Goal: Information Seeking & Learning: Find specific fact

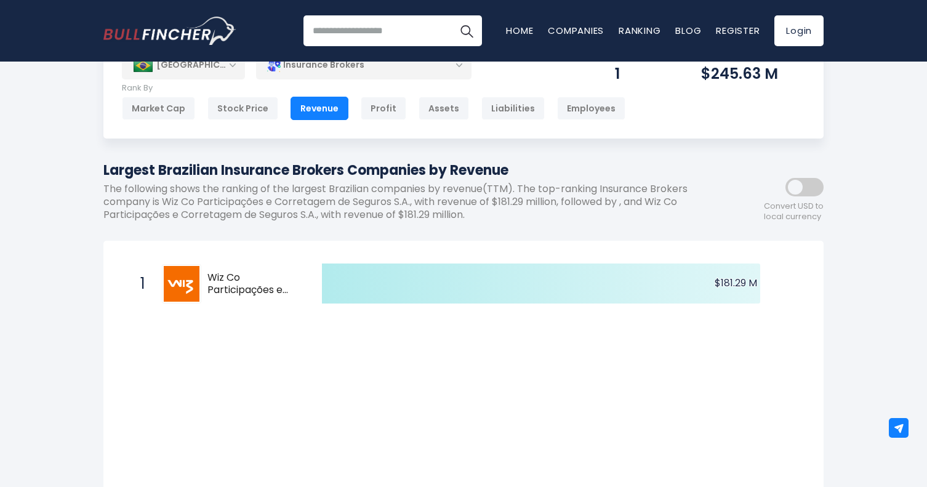
scroll to position [50, 0]
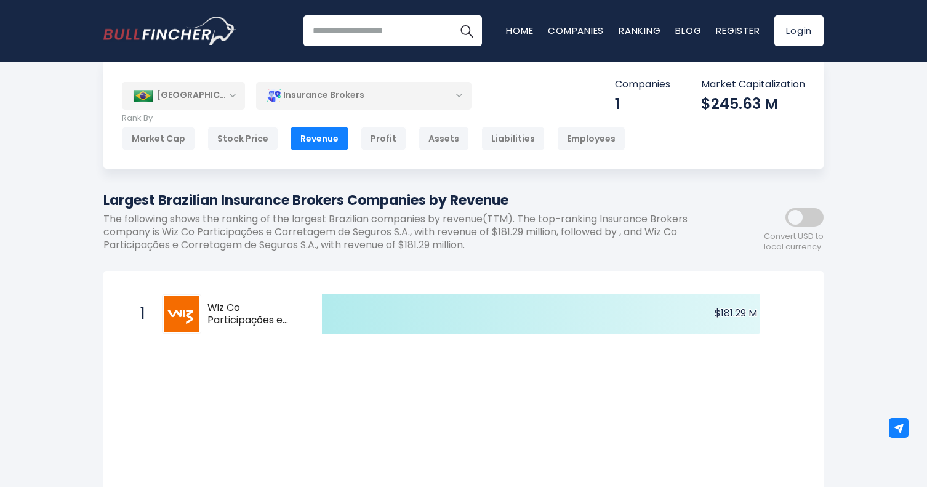
scroll to position [16, 0]
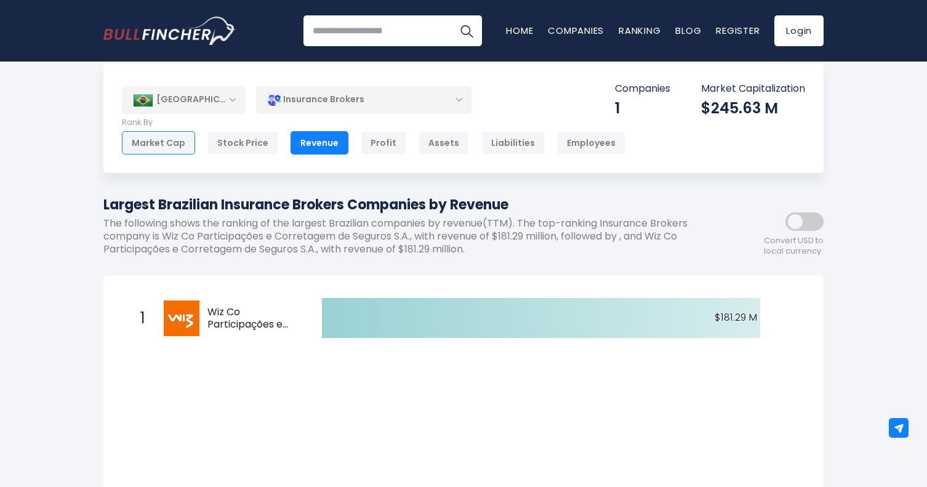
click at [170, 146] on div "Market Cap" at bounding box center [158, 142] width 73 height 23
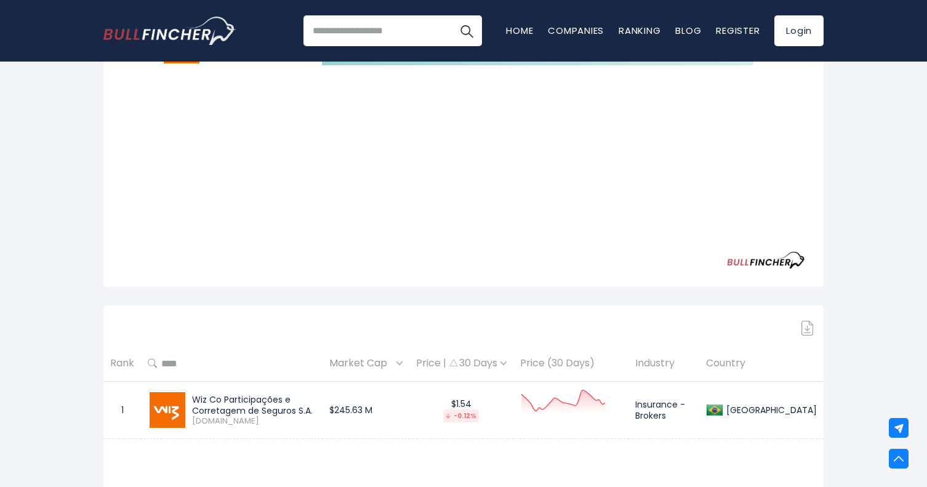
scroll to position [288, 0]
